Goal: Task Accomplishment & Management: Use online tool/utility

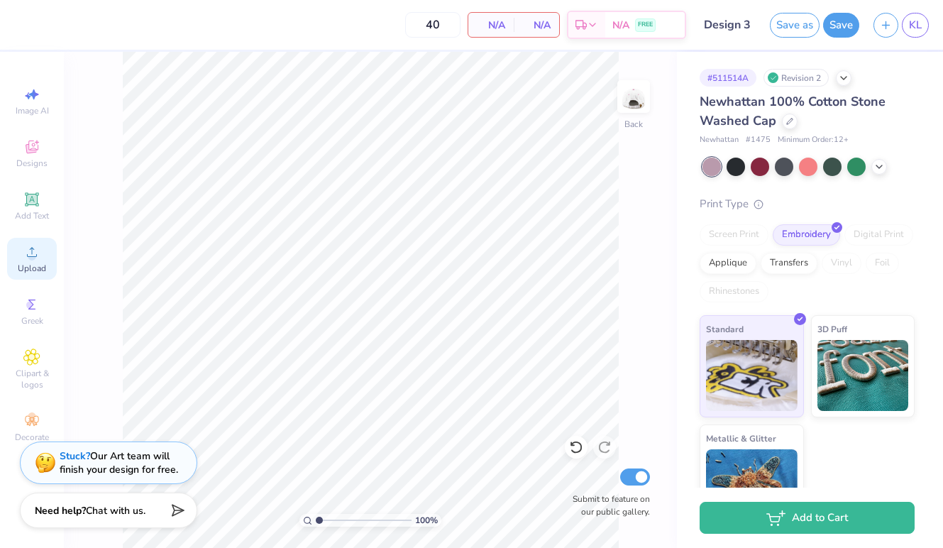
click at [34, 253] on circle at bounding box center [32, 257] width 8 height 8
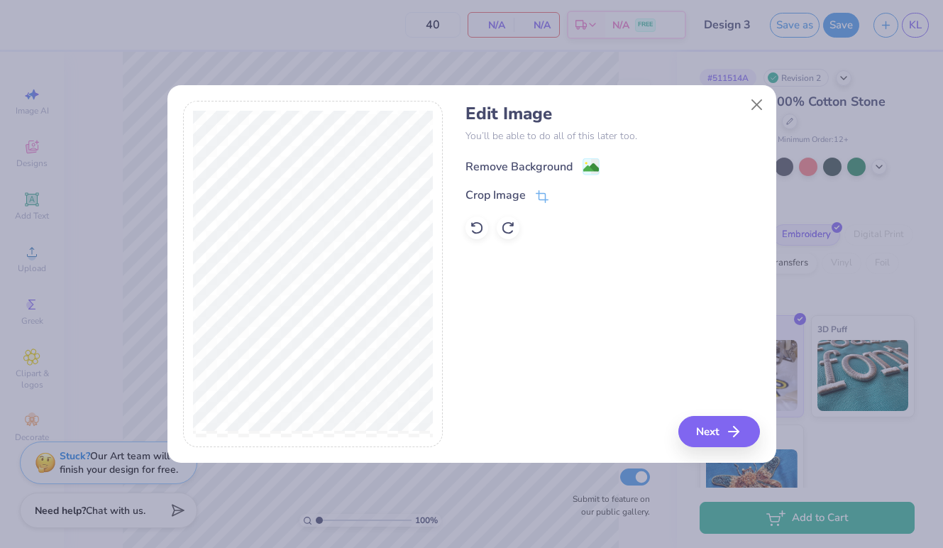
click at [504, 168] on div "Remove Background" at bounding box center [519, 166] width 107 height 17
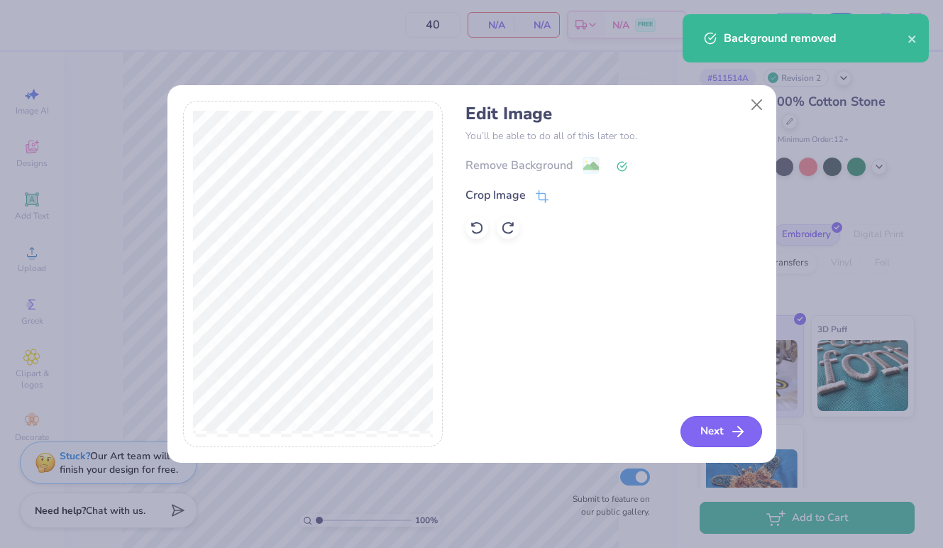
click at [718, 430] on button "Next" at bounding box center [722, 431] width 82 height 31
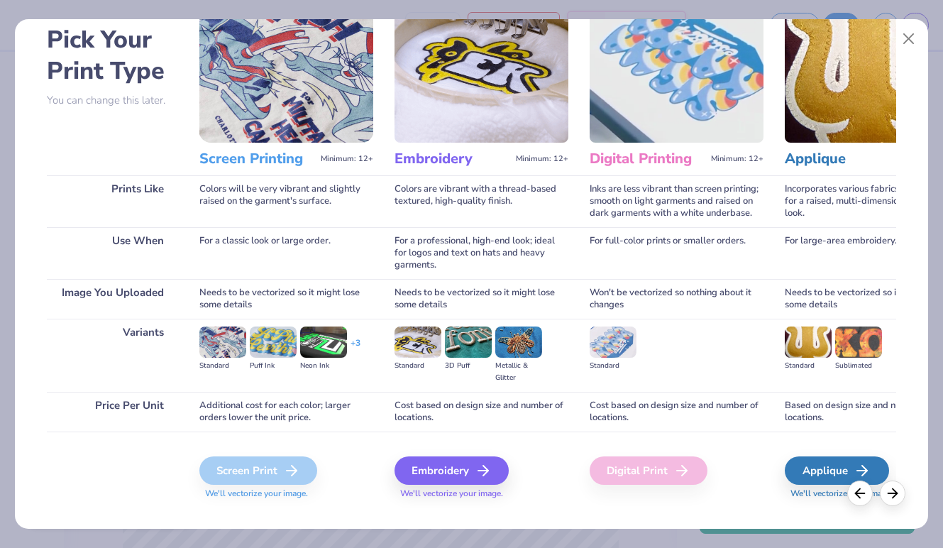
scroll to position [68, 0]
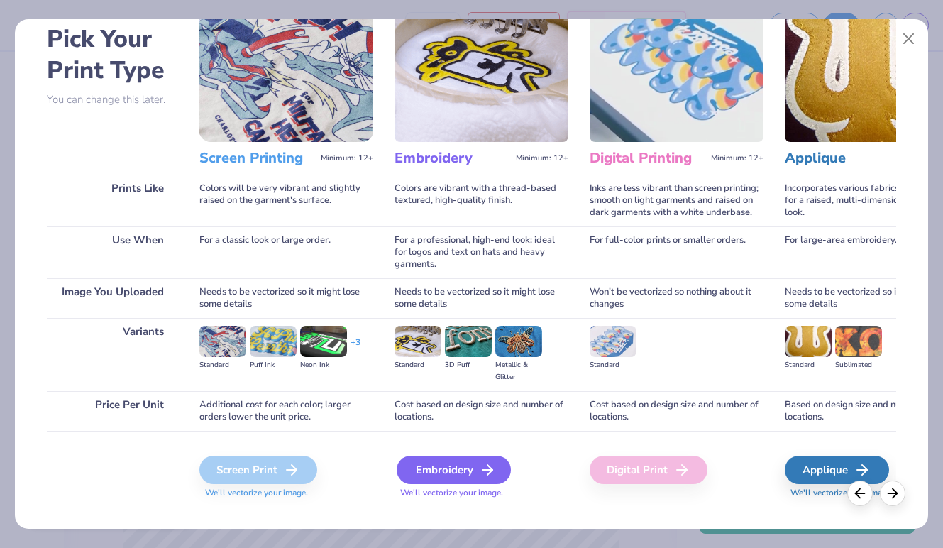
click at [455, 475] on div "Embroidery" at bounding box center [454, 470] width 114 height 28
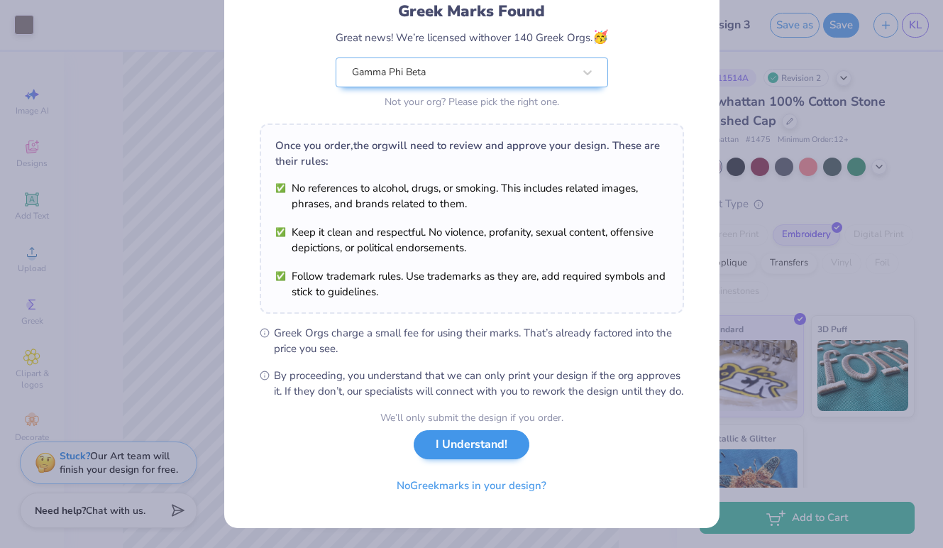
scroll to position [116, 0]
click at [458, 446] on button "I Understand!" at bounding box center [472, 444] width 116 height 29
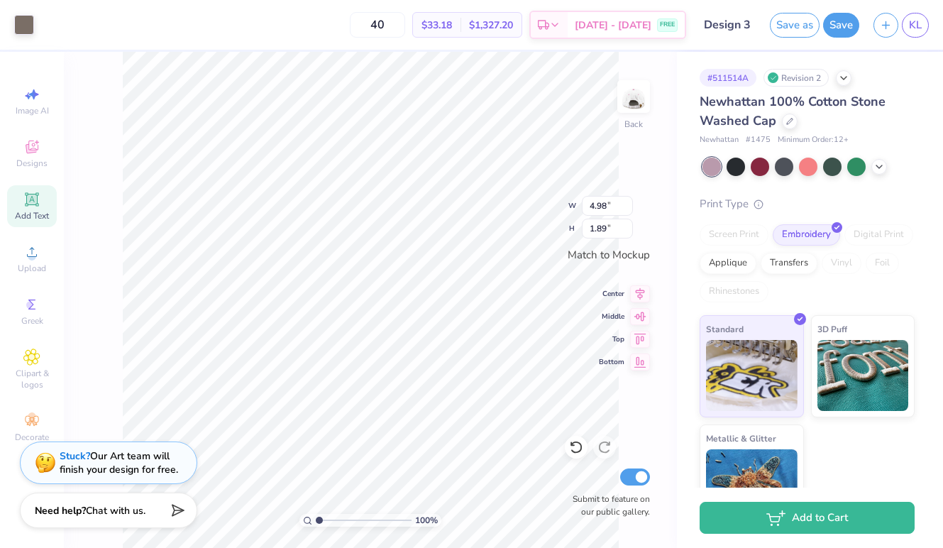
click at [38, 207] on icon at bounding box center [31, 199] width 17 height 17
type input "1.79"
type input "0.52"
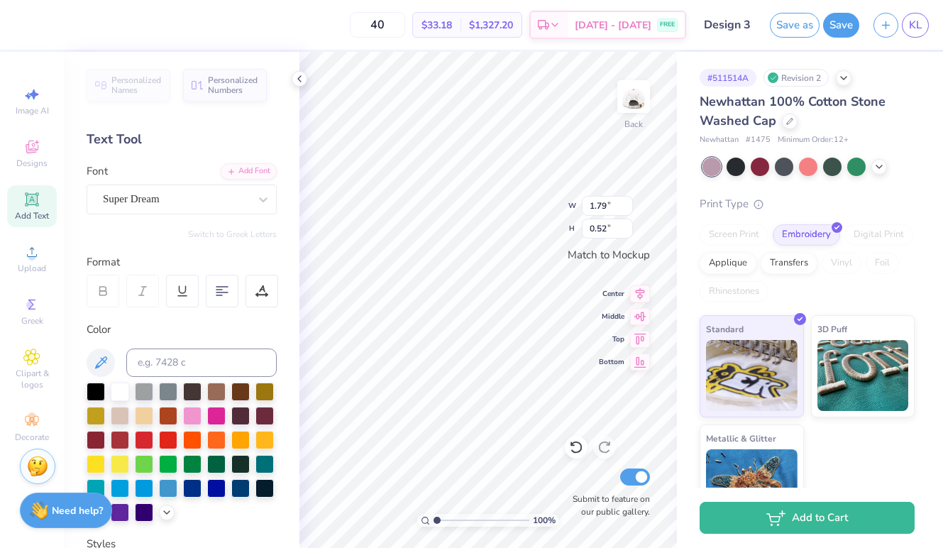
type textarea "T"
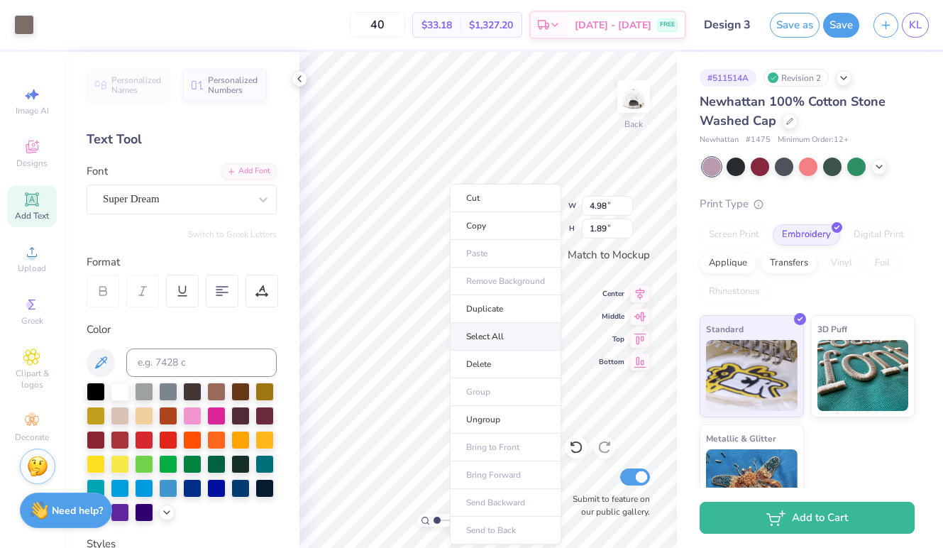
click at [493, 332] on li "Select All" at bounding box center [505, 337] width 111 height 28
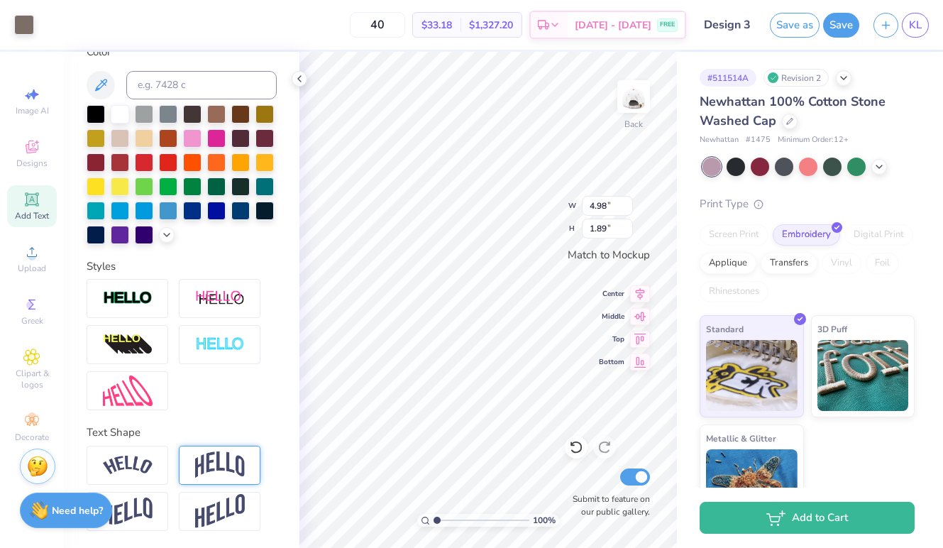
scroll to position [278, 0]
click at [214, 473] on img at bounding box center [220, 464] width 50 height 27
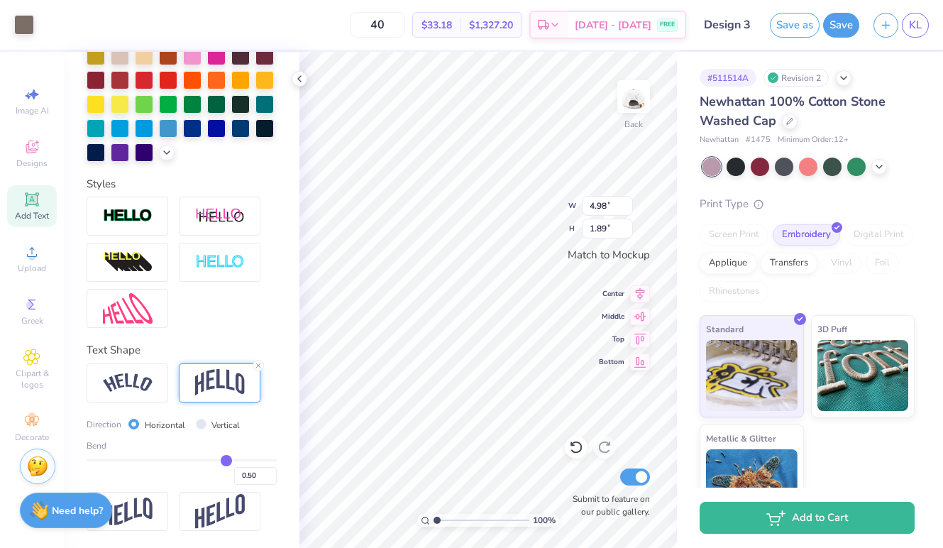
scroll to position [361, 0]
click at [198, 424] on input "Vertical" at bounding box center [201, 424] width 11 height 11
radio input "true"
click at [140, 422] on div "Horizontal" at bounding box center [156, 425] width 57 height 16
click at [212, 367] on div at bounding box center [220, 382] width 82 height 39
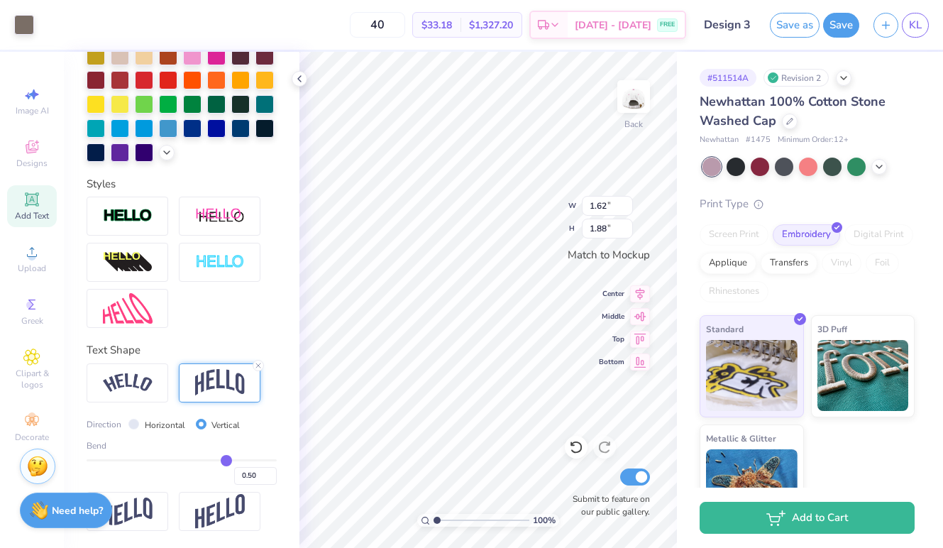
scroll to position [278, 0]
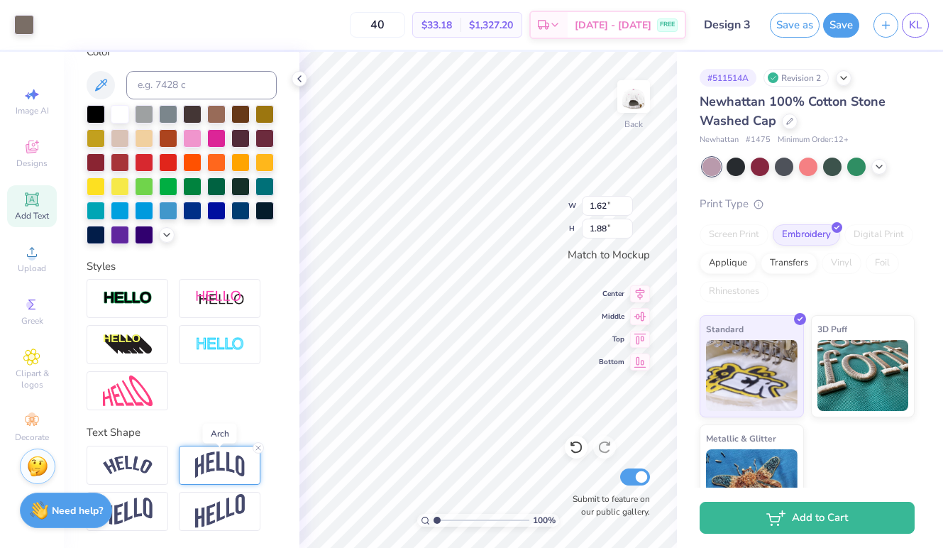
click at [203, 464] on img at bounding box center [220, 464] width 50 height 27
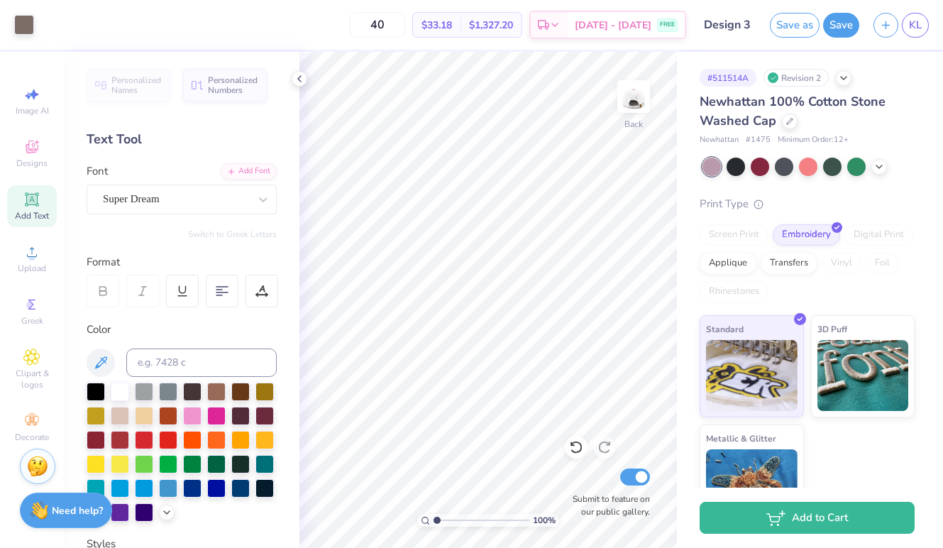
scroll to position [0, 0]
click at [19, 204] on div "Add Text" at bounding box center [32, 206] width 50 height 42
click at [298, 73] on icon at bounding box center [299, 78] width 11 height 11
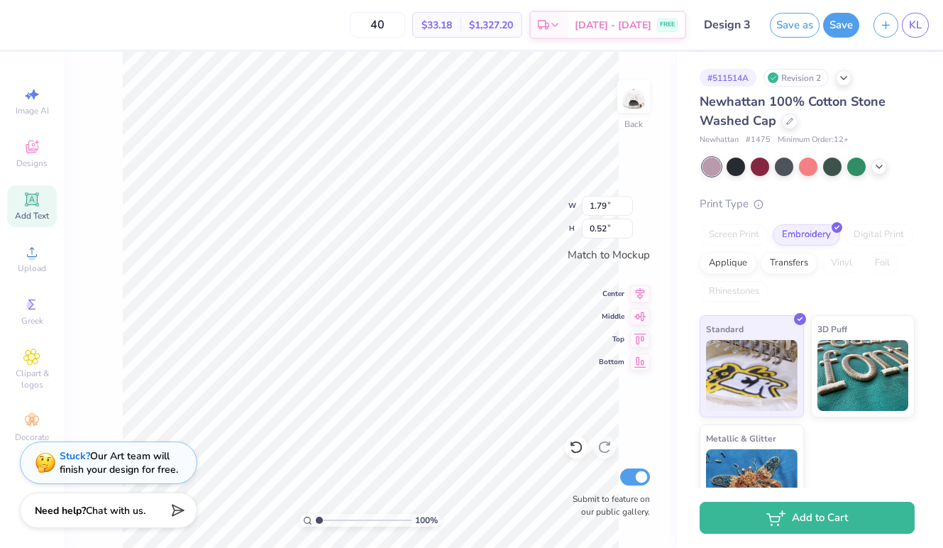
type textarea "X"
type input "1.70"
type input "1.89"
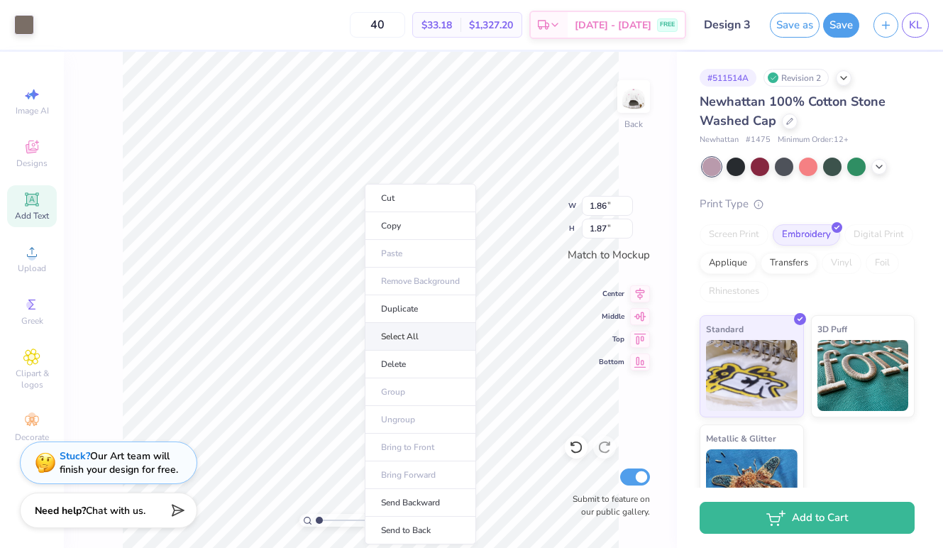
click at [380, 336] on li "Select All" at bounding box center [420, 337] width 111 height 28
type input "4.98"
type input "1.89"
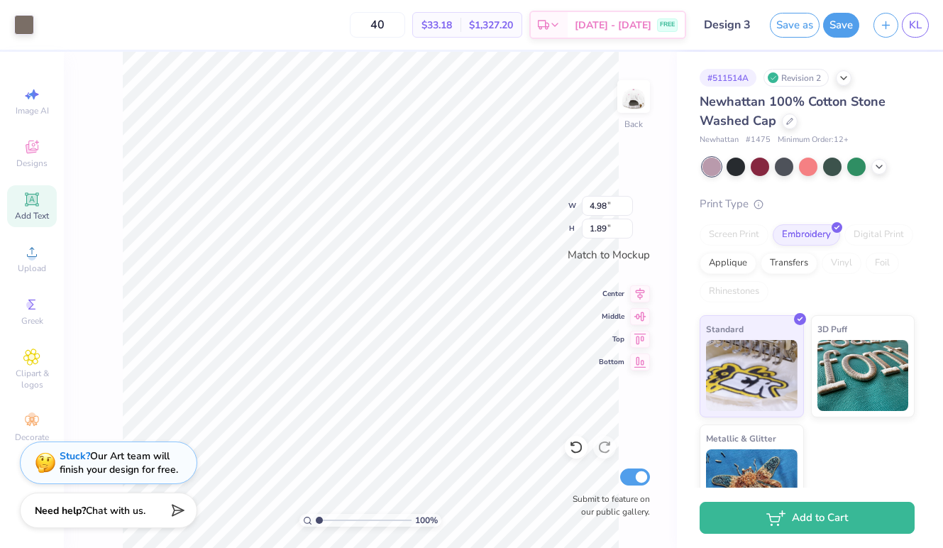
type input "4.55"
type input "1.72"
type input "4.35"
type input "1.65"
click at [849, 30] on button "Save" at bounding box center [841, 23] width 36 height 25
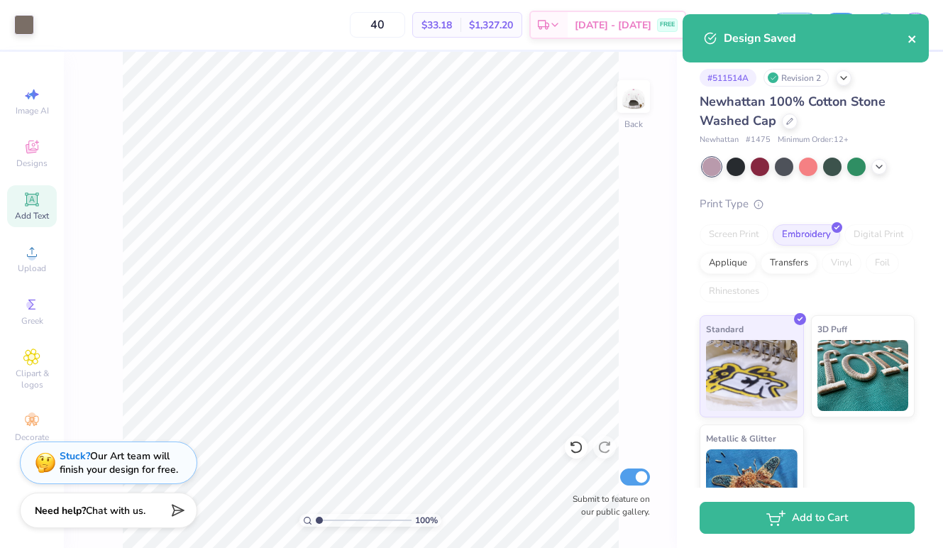
click at [916, 38] on icon "close" at bounding box center [913, 38] width 10 height 11
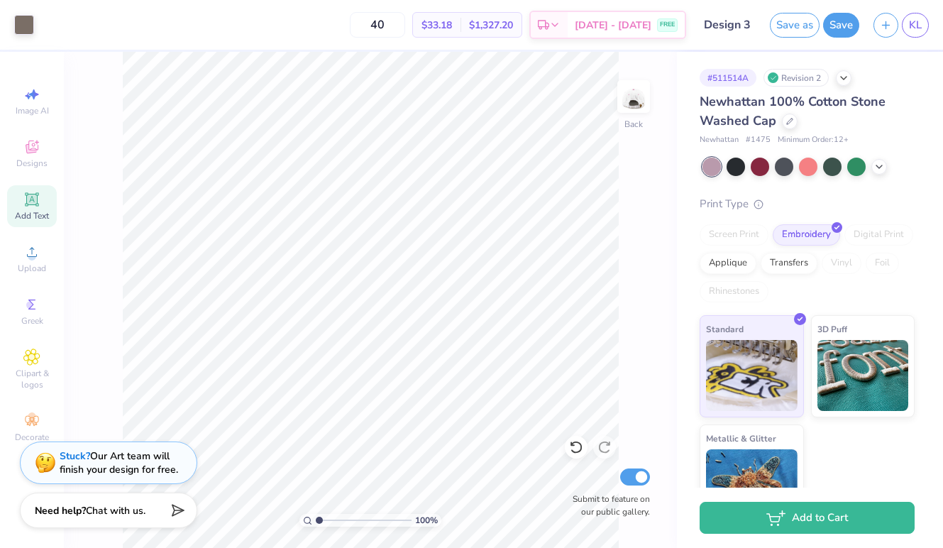
click at [920, 31] on div "Art colors 40 $33.18 Per Item $1,327.20 Total Est. Delivery [DATE] - [DATE] FRE…" at bounding box center [471, 274] width 943 height 548
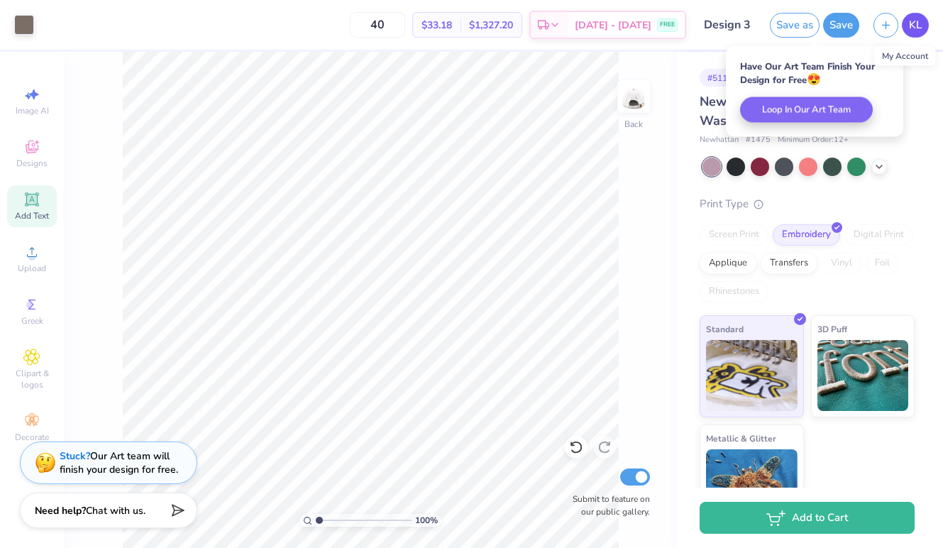
click at [918, 26] on span "KL" at bounding box center [915, 25] width 13 height 16
